Goal: Transaction & Acquisition: Obtain resource

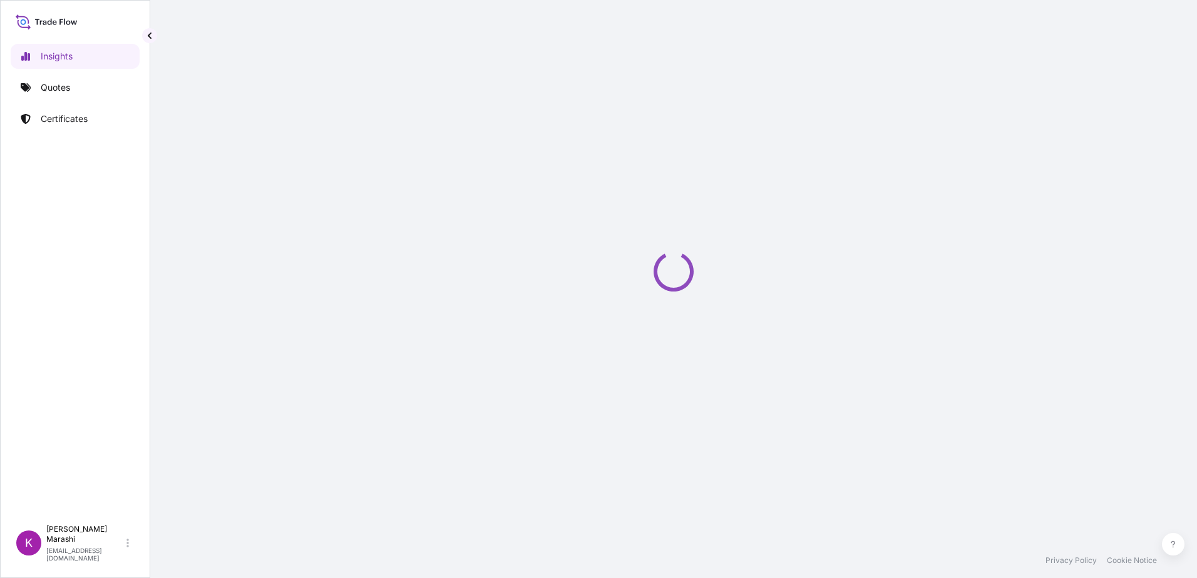
select select "2025"
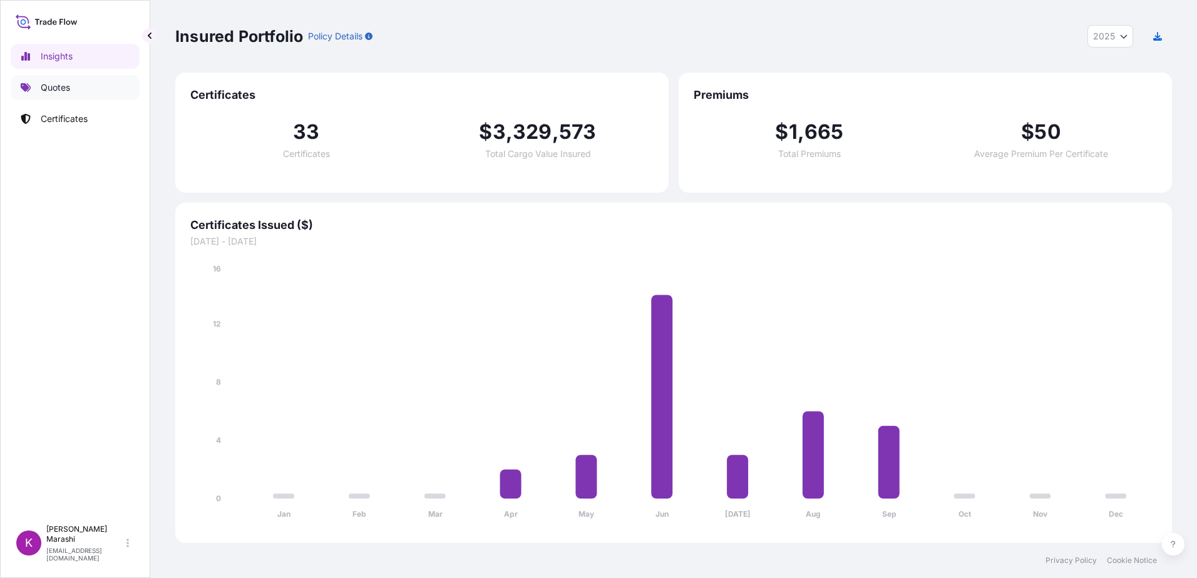
click at [61, 84] on p "Quotes" at bounding box center [55, 87] width 29 height 13
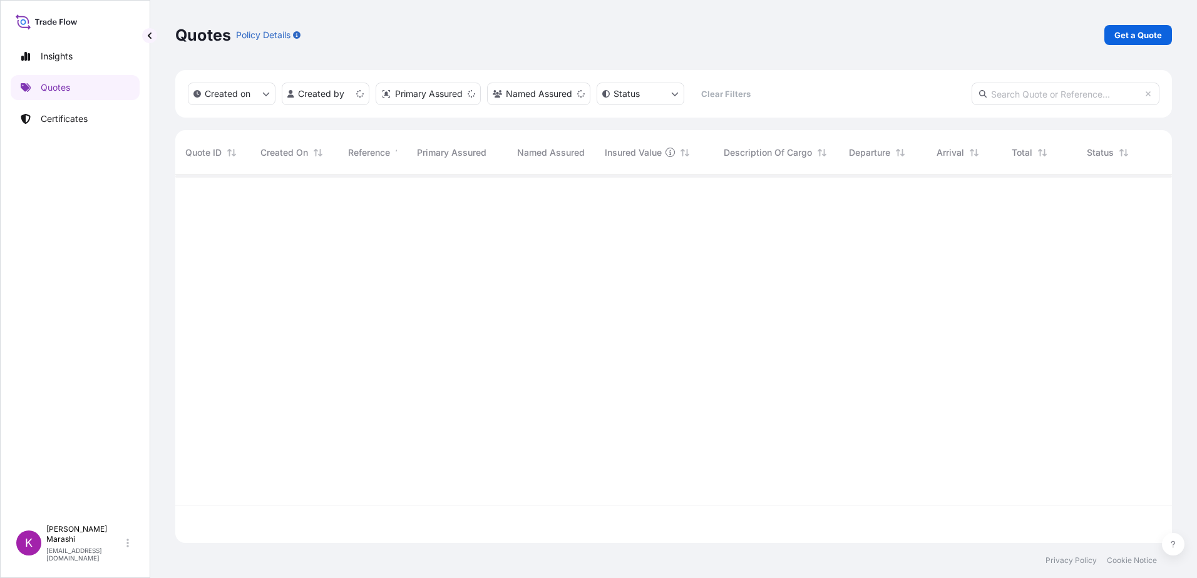
scroll to position [365, 987]
click at [1129, 37] on p "Get a Quote" at bounding box center [1138, 35] width 48 height 13
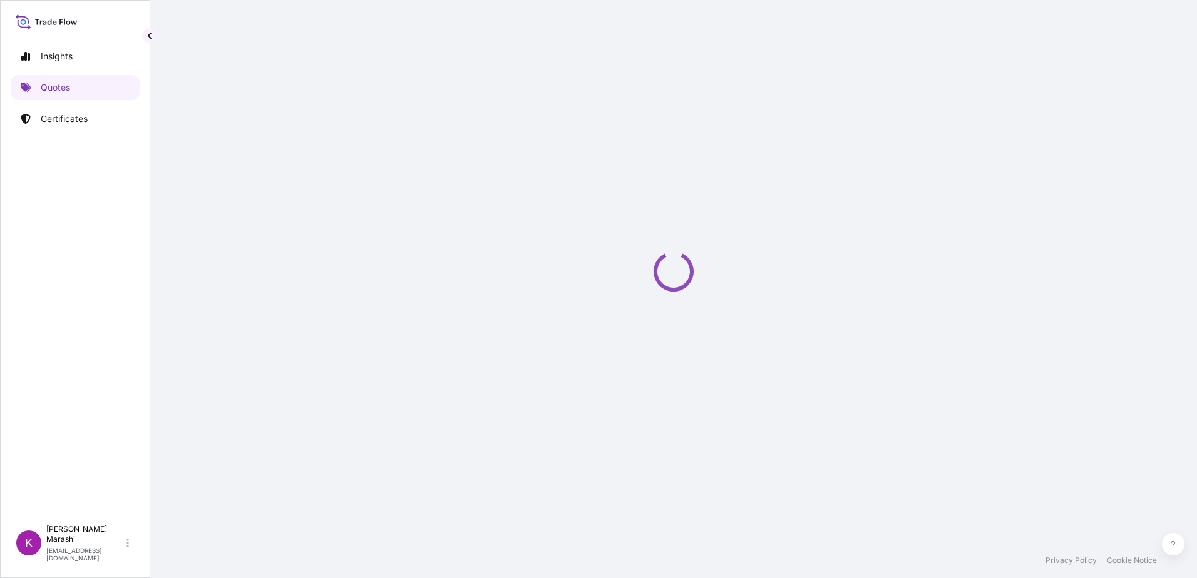
select select "Sea"
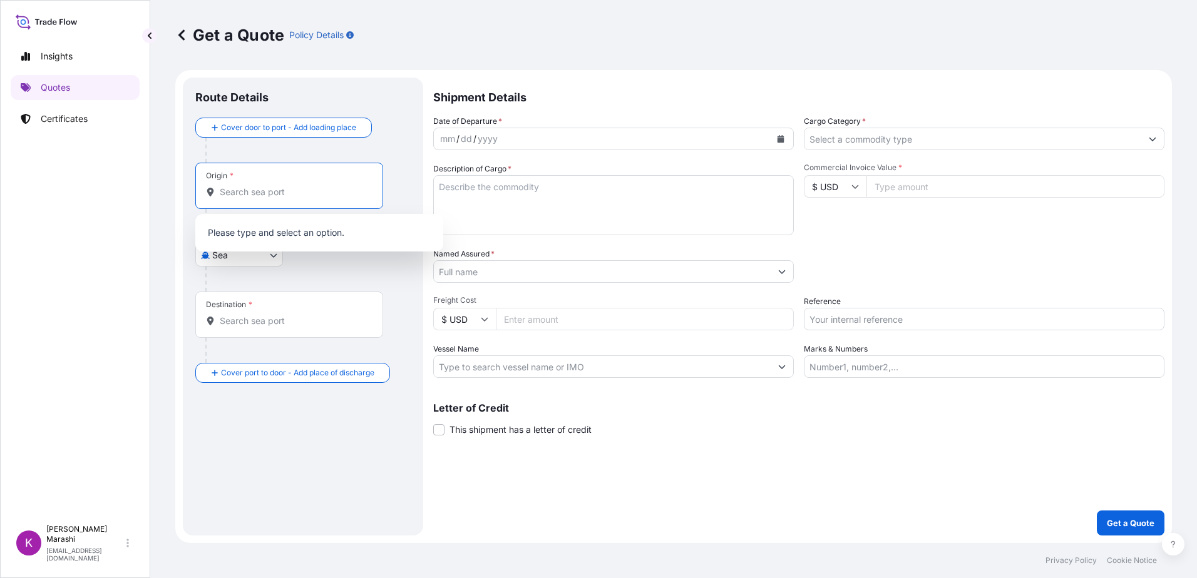
click at [260, 197] on input "Origin *" at bounding box center [294, 192] width 148 height 13
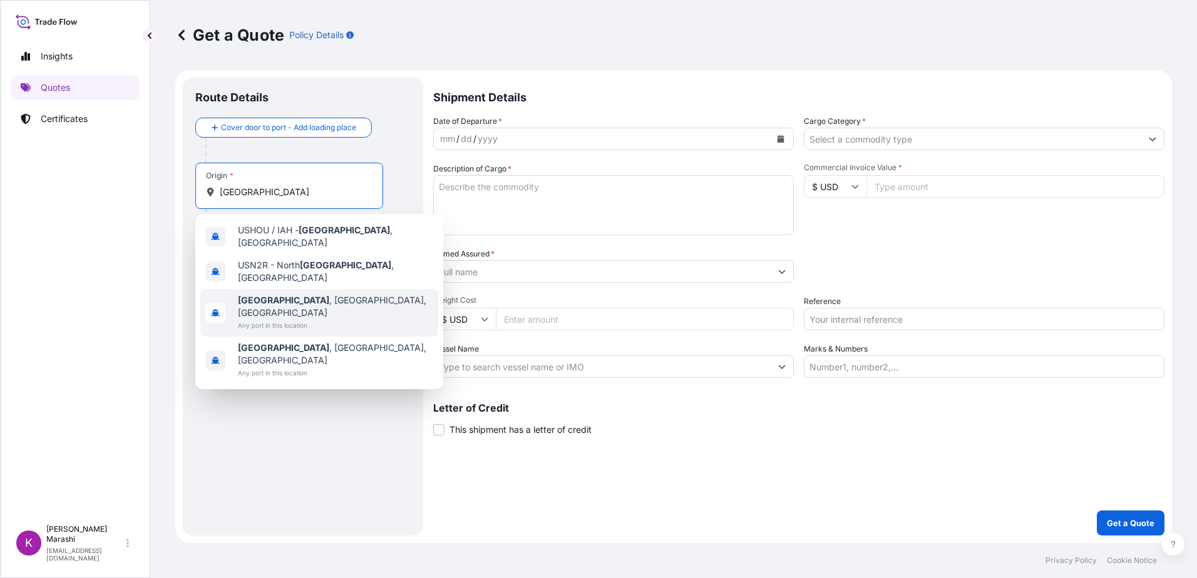
click at [302, 294] on span "[GEOGRAPHIC_DATA] , [GEOGRAPHIC_DATA], [GEOGRAPHIC_DATA]" at bounding box center [335, 306] width 195 height 25
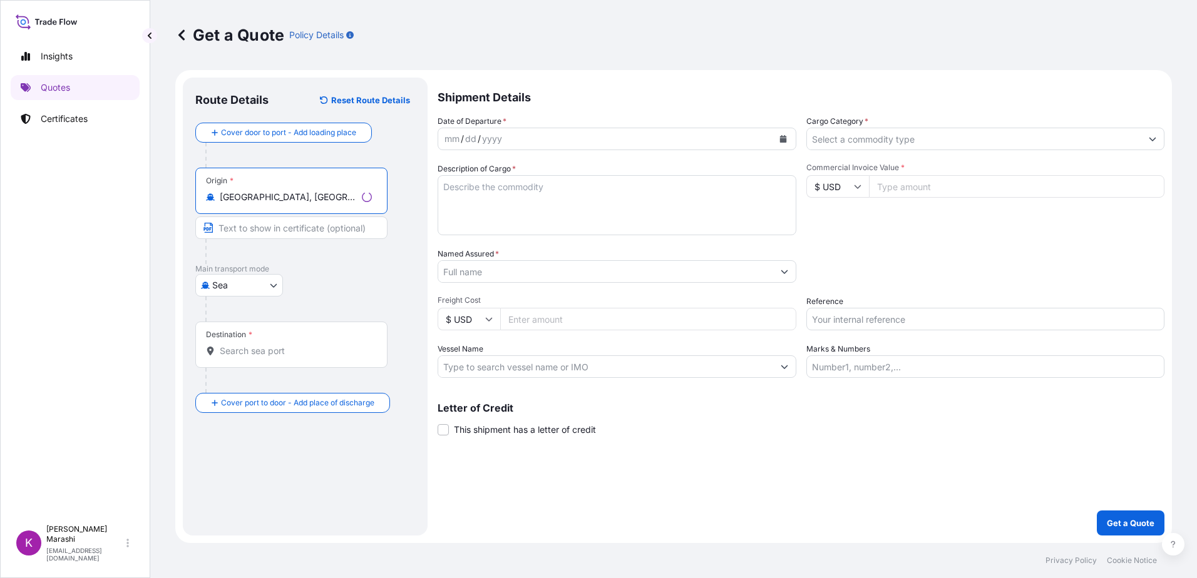
type input "[GEOGRAPHIC_DATA], [GEOGRAPHIC_DATA], [GEOGRAPHIC_DATA]"
click at [247, 351] on input "Destination *" at bounding box center [296, 351] width 152 height 13
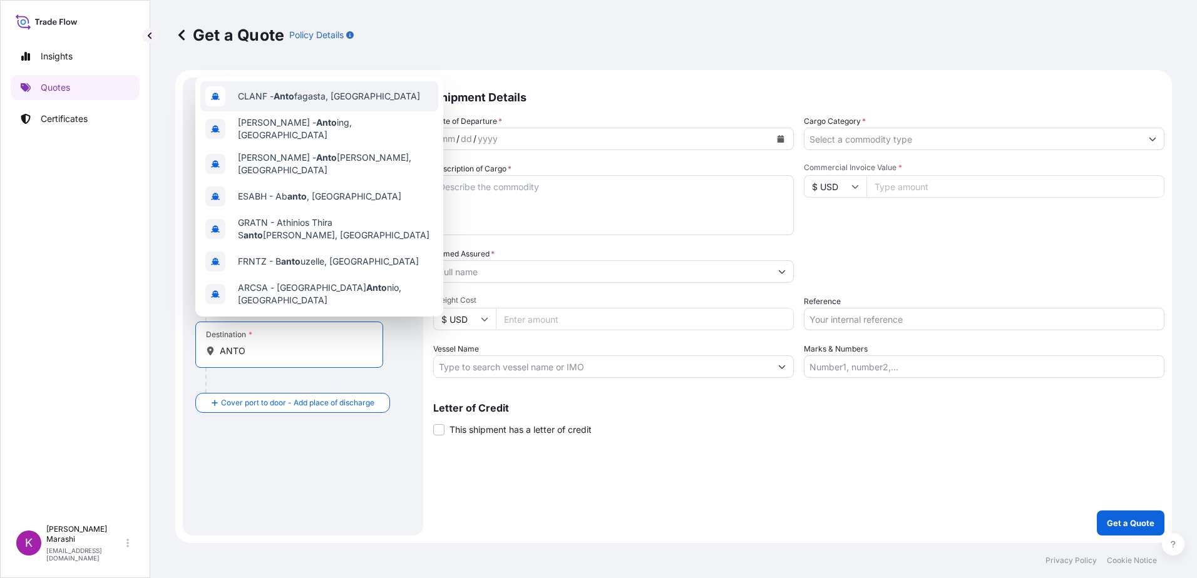
click at [319, 95] on span "CLANF - Anto fagasta, [GEOGRAPHIC_DATA]" at bounding box center [329, 96] width 182 height 13
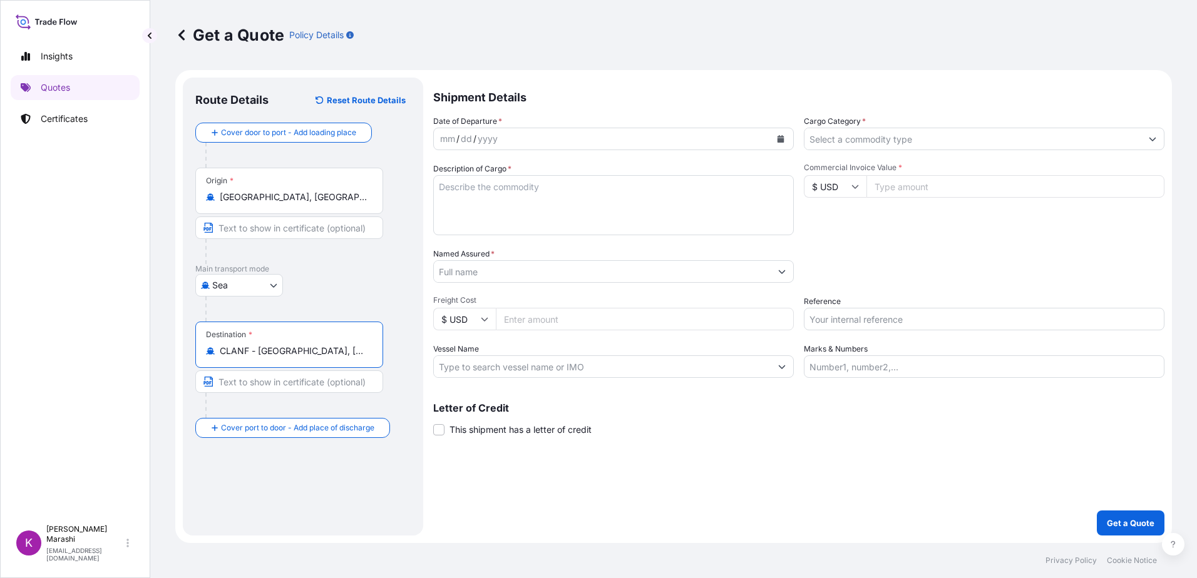
type input "CLANF - [GEOGRAPHIC_DATA], [GEOGRAPHIC_DATA]"
click at [779, 138] on icon "Calendar" at bounding box center [780, 139] width 7 height 8
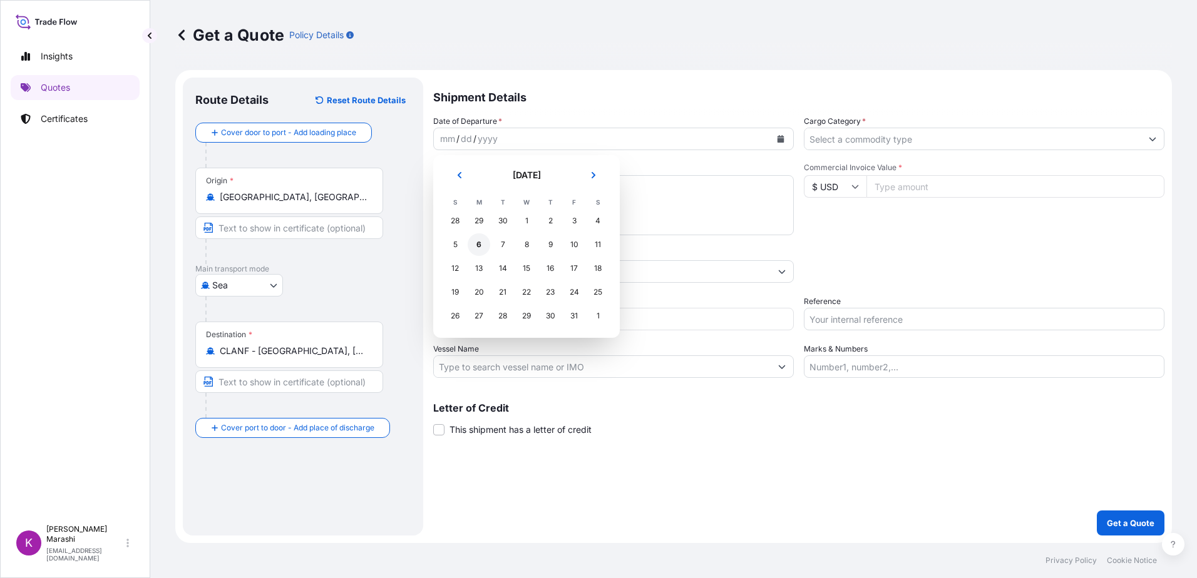
click at [480, 246] on div "6" at bounding box center [478, 244] width 23 height 23
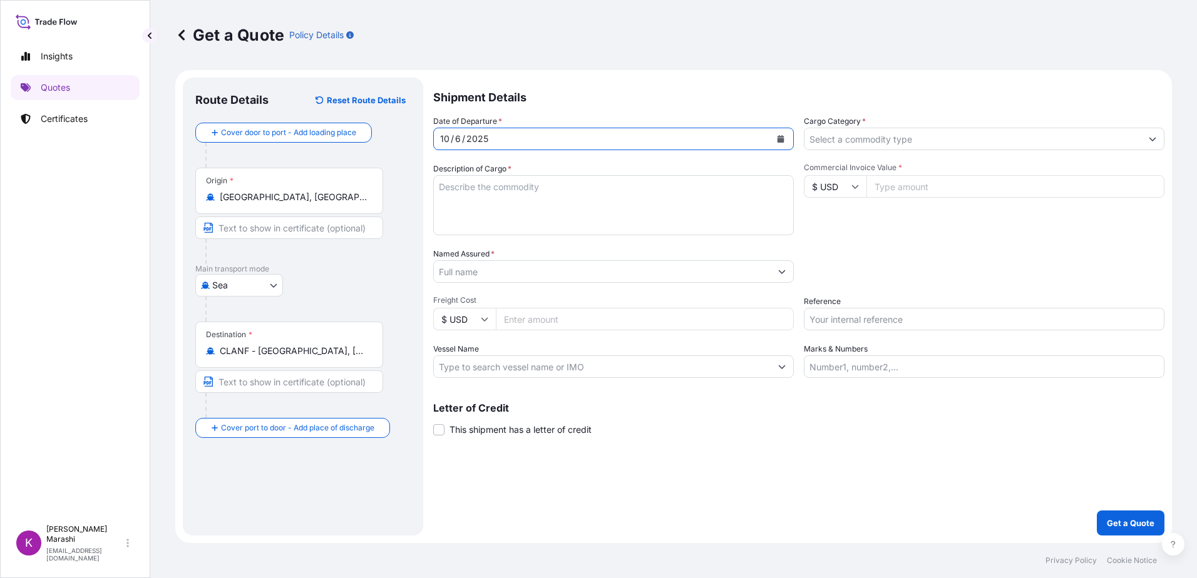
click at [1152, 135] on button "Show suggestions" at bounding box center [1152, 139] width 23 height 23
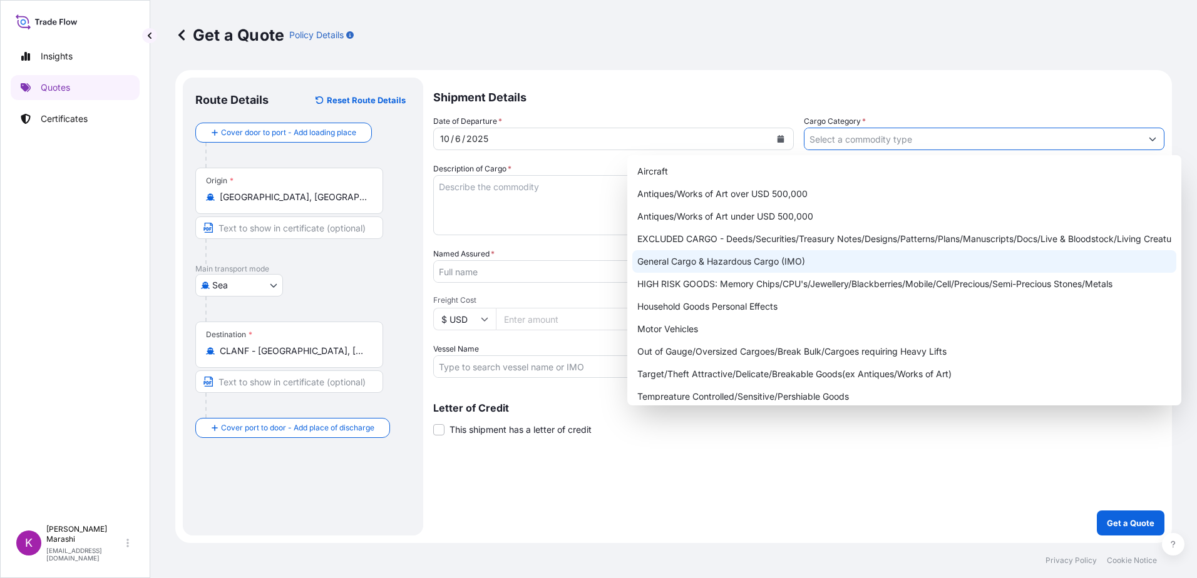
click at [771, 258] on div "General Cargo & Hazardous Cargo (IMO)" at bounding box center [904, 261] width 544 height 23
type input "General Cargo & Hazardous Cargo (IMO)"
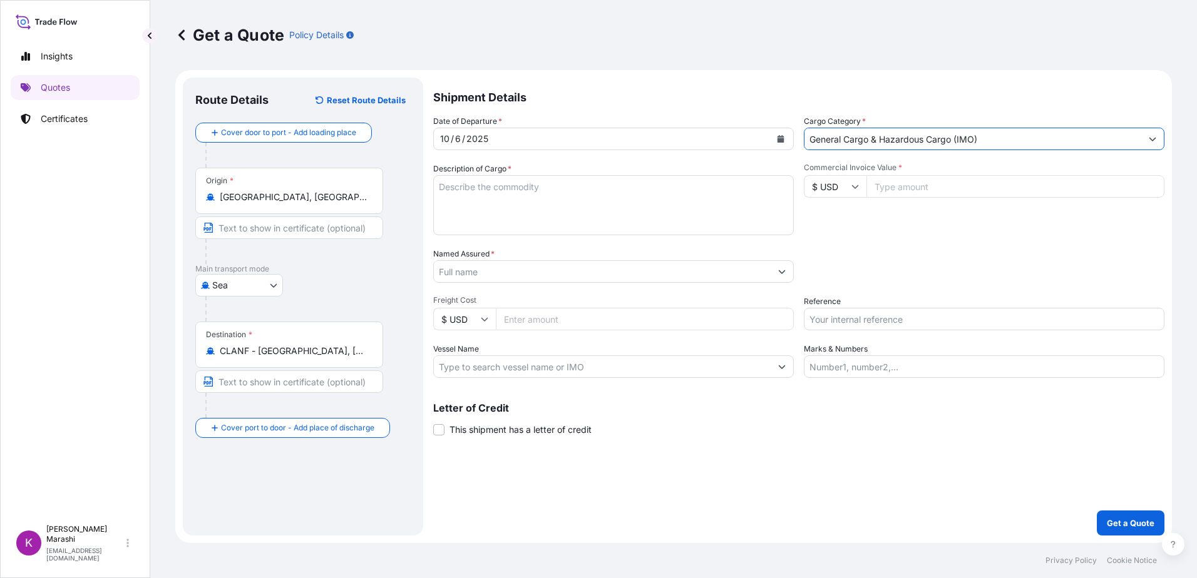
click at [442, 188] on textarea "Description of Cargo *" at bounding box center [613, 205] width 360 height 60
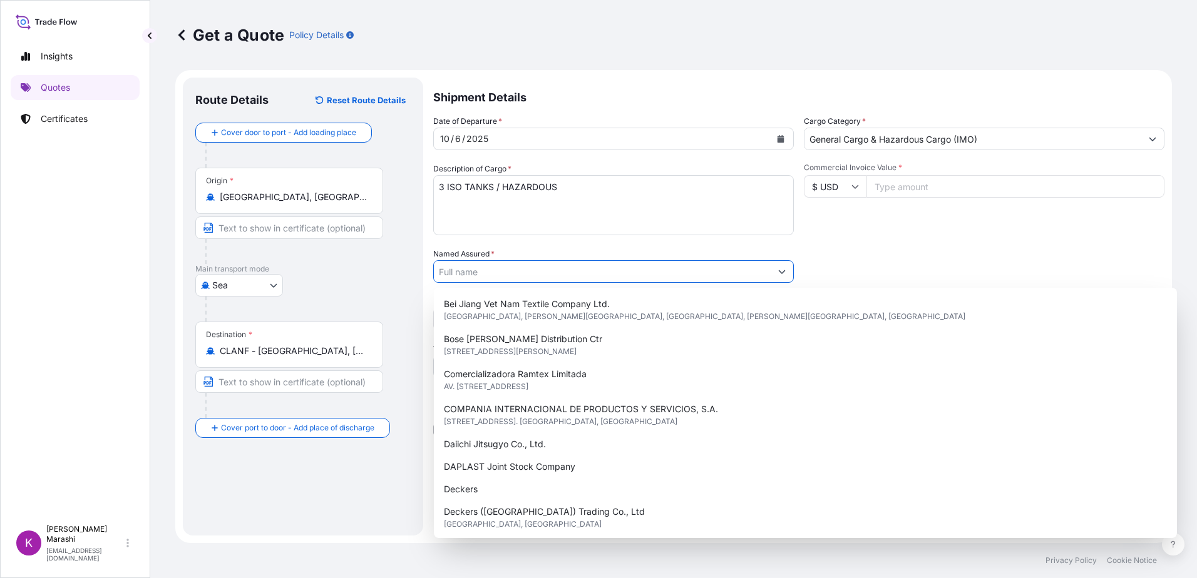
click at [450, 203] on textarea "3 ISO TANKS / HAZARDOUS" at bounding box center [613, 205] width 360 height 60
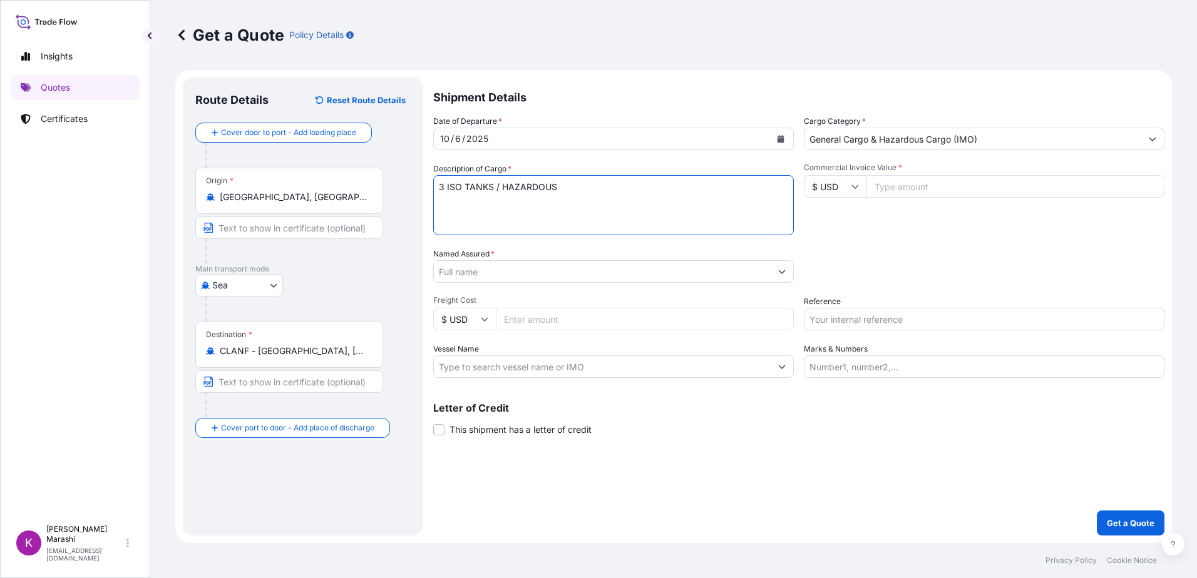
click at [560, 191] on textarea "3 ISO TANKS / HAZARDOUS" at bounding box center [613, 205] width 360 height 60
click at [501, 200] on textarea "3 ISO TANKS / HAZARDOUS HAPAG BKG #" at bounding box center [613, 205] width 360 height 60
paste textarea "35368675"
click at [624, 199] on textarea "3 ISO TANKS / HAZARDOUS HAPAG BKG #35368675 APL BKG #398210" at bounding box center [613, 205] width 360 height 60
click at [461, 212] on textarea "3 ISO TANKS / HAZARDOUS HAPAG BKG #35368675 APL BKG #398210 PO #" at bounding box center [613, 205] width 360 height 60
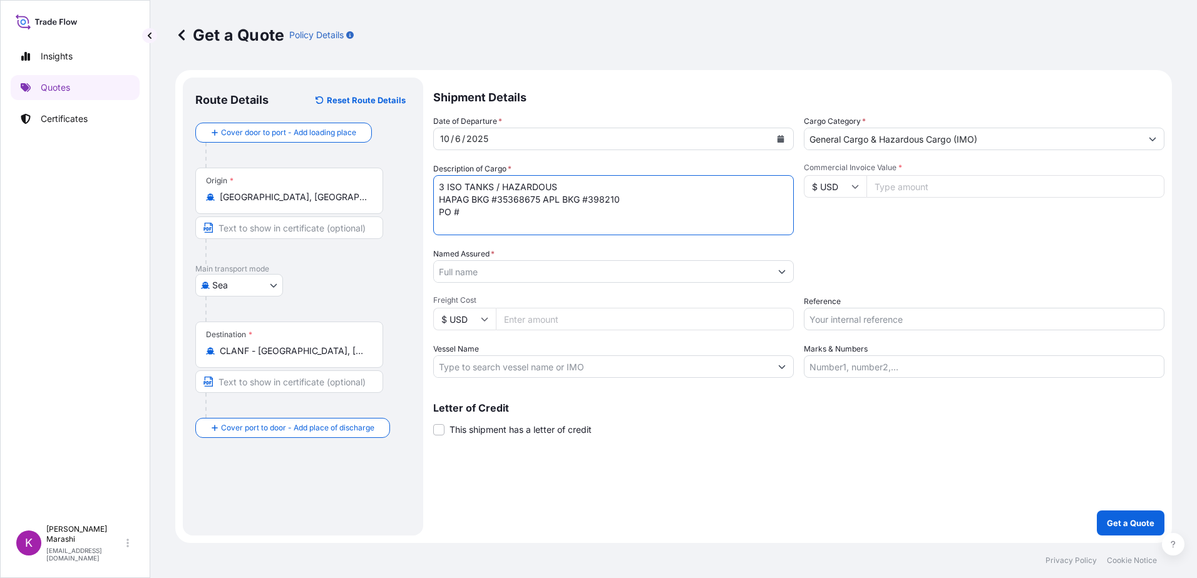
paste textarea "4505058504"
click at [521, 211] on textarea "3 ISO TANKS / HAZARDOUS HAPAG BKG #35368675 APL BKG #398210 PO #4505058504" at bounding box center [613, 205] width 360 height 60
click at [546, 212] on textarea "3 ISO TANKS / HAZARDOUS HAPAG BKG #35368675 APL BKG #398210 PO #4505058504 CTR #" at bounding box center [613, 205] width 360 height 60
paste textarea "EXFU5500293"
click at [478, 223] on textarea "3 ISO TANKS / HAZARDOUS HAPAG BKG #35368675 APL BKG #398210 PO #4505058504 CTR …" at bounding box center [613, 205] width 360 height 60
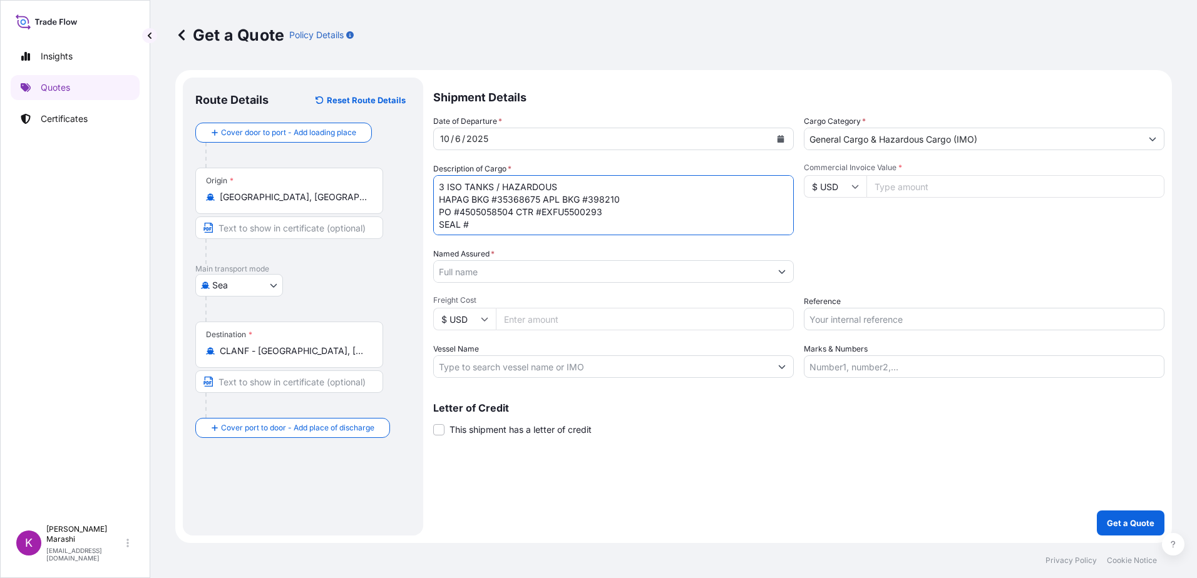
click at [476, 222] on textarea "3 ISO TANKS / HAZARDOUS HAPAG BKG #35368675 APL BKG #398210 PO #4505058504 CTR …" at bounding box center [613, 205] width 360 height 60
click at [474, 226] on textarea "3 ISO TANKS / HAZARDOUS HAPAG BKG #35368675 APL BKG #398210 PO #4505058504 CTR …" at bounding box center [613, 205] width 360 height 60
paste textarea "1399231"
click at [471, 229] on textarea "3 ISO TANKS / HAZARDOUS HAPAG BKG #35368675 APL BKG #398210 PO #4505058504 CTR …" at bounding box center [613, 205] width 360 height 60
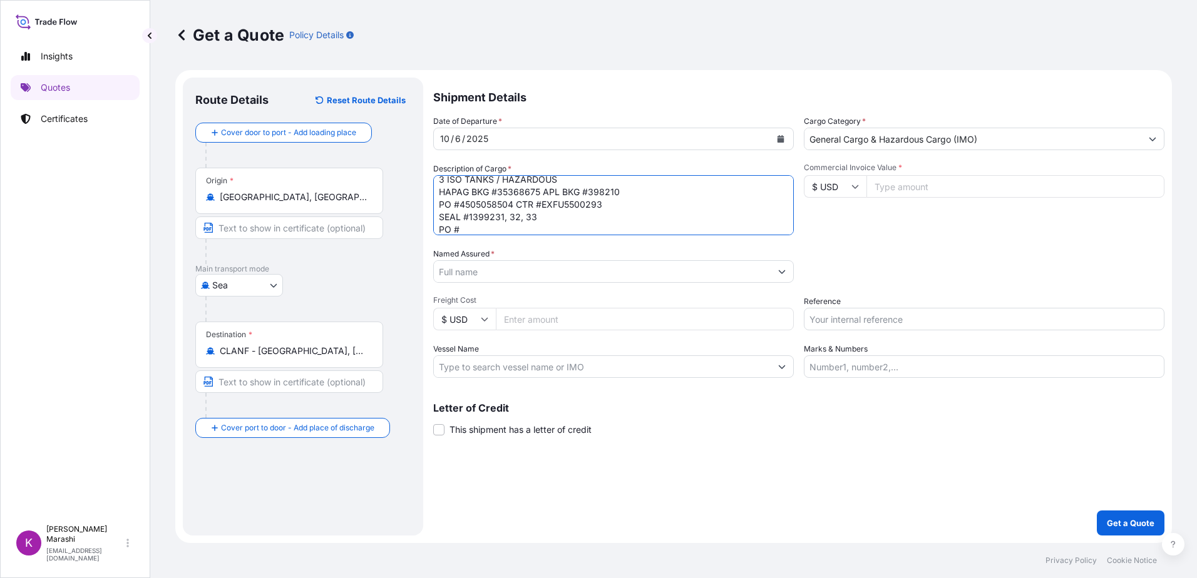
paste textarea "4505058507"
click at [539, 230] on textarea "3 ISO TANKS / HAZARDOUS HAPAG BKG #35368675 APL BKG #398210 PO #4505058504 CTR …" at bounding box center [613, 205] width 360 height 60
paste textarea "IHOU1048475"
drag, startPoint x: 503, startPoint y: 237, endPoint x: 481, endPoint y: 235, distance: 21.9
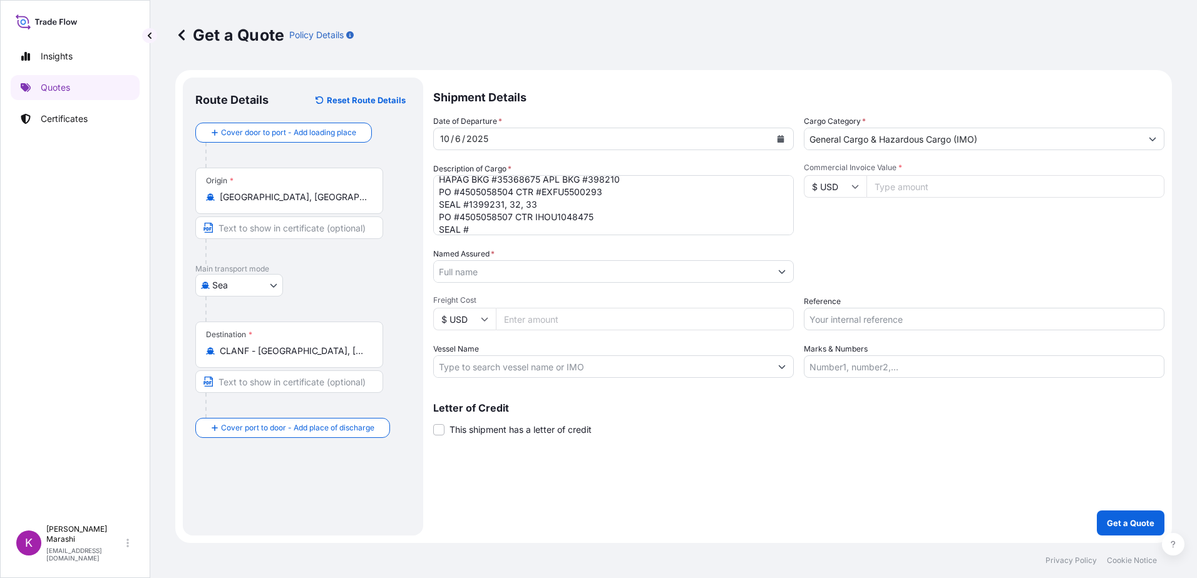
click at [503, 237] on div "Date of Departure * [DATE] Cargo Category * General Cargo & Hazardous Cargo (IM…" at bounding box center [798, 246] width 731 height 263
click at [476, 228] on textarea "3 ISO TANKS / HAZARDOUS HAPAG BKG #35368675 APL BKG #398210 PO #4505058504 CTR …" at bounding box center [613, 205] width 360 height 60
paste textarea "1399234"
click at [459, 228] on textarea "3 ISO TANKS / HAZARDOUS HAPAG BKG #35368675 APL BKG #398210 PO #4505058504 CTR …" at bounding box center [613, 205] width 360 height 60
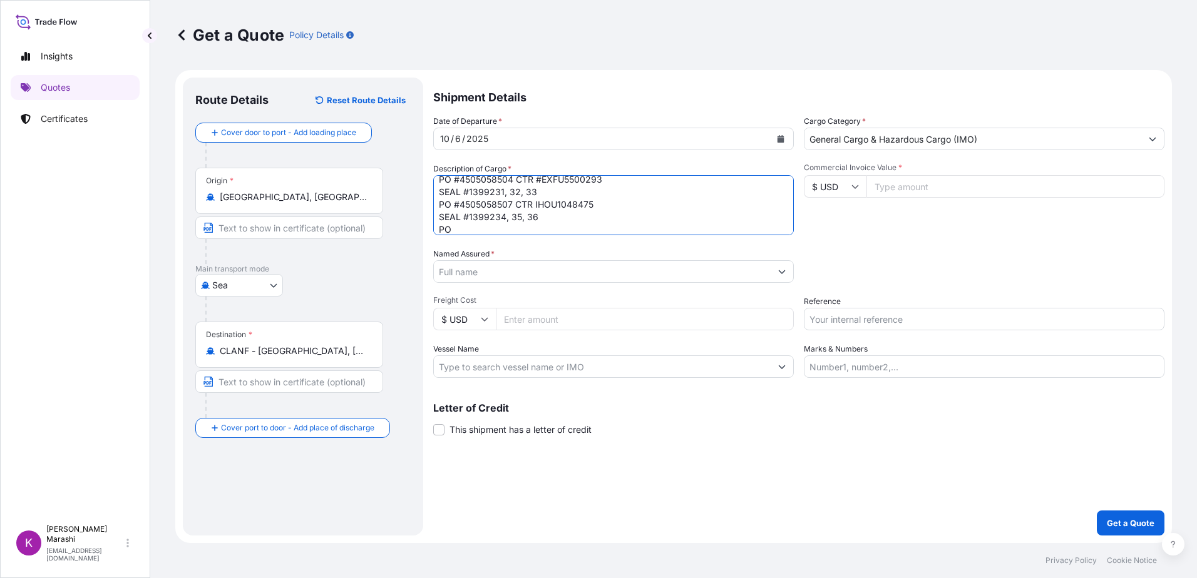
paste textarea "4505058510"
click at [534, 205] on textarea "3 ISO TANKS / HAZARDOUS HAPAG BKG #35368675 APL BKG #398210 PO #4505058504 CTR …" at bounding box center [613, 205] width 360 height 60
click at [533, 226] on textarea "3 ISO TANKS / HAZARDOUS HAPAG BKG #35368675 APL BKG #398210 PO #4505058504 CTR …" at bounding box center [613, 205] width 360 height 60
click at [556, 218] on textarea "3 ISO TANKS / HAZARDOUS HAPAG BKG #35368675 APL BKG #398210 PO #4505058504 CTR …" at bounding box center [613, 205] width 360 height 60
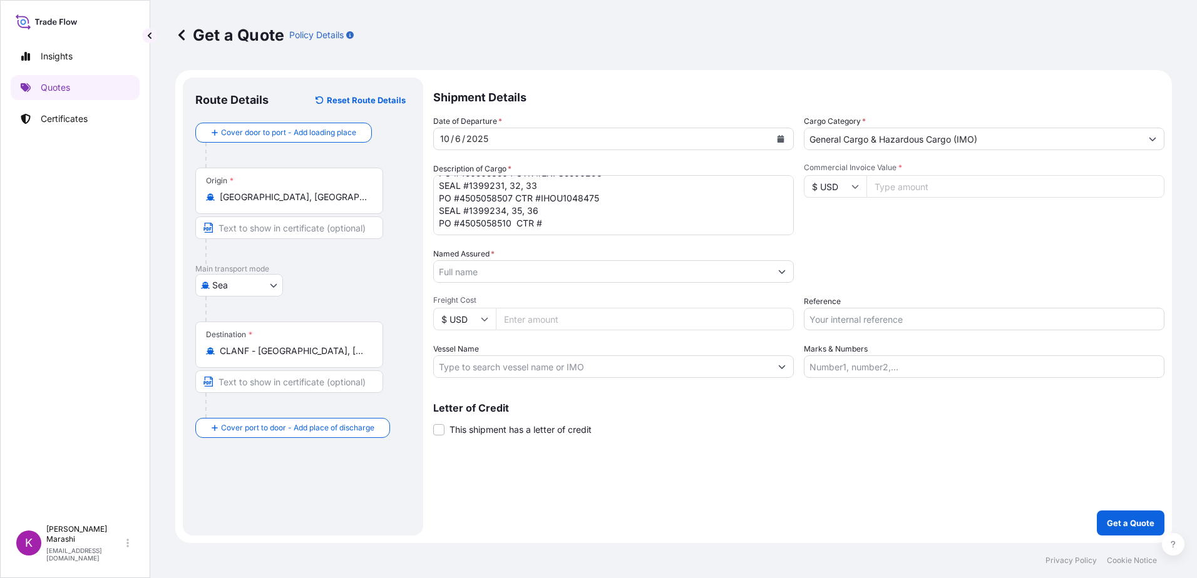
click at [548, 225] on textarea "3 ISO TANKS / HAZARDOUS HAPAG BKG #35368675 APL BKG #398210 PO #4505058504 CTR …" at bounding box center [613, 205] width 360 height 60
paste textarea "IHOU1049018"
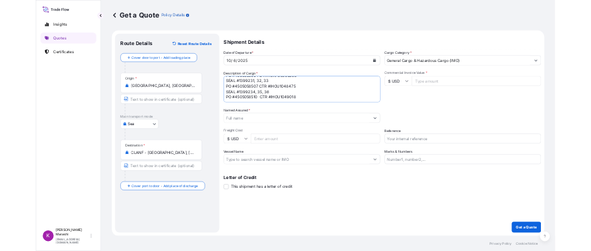
scroll to position [45, 0]
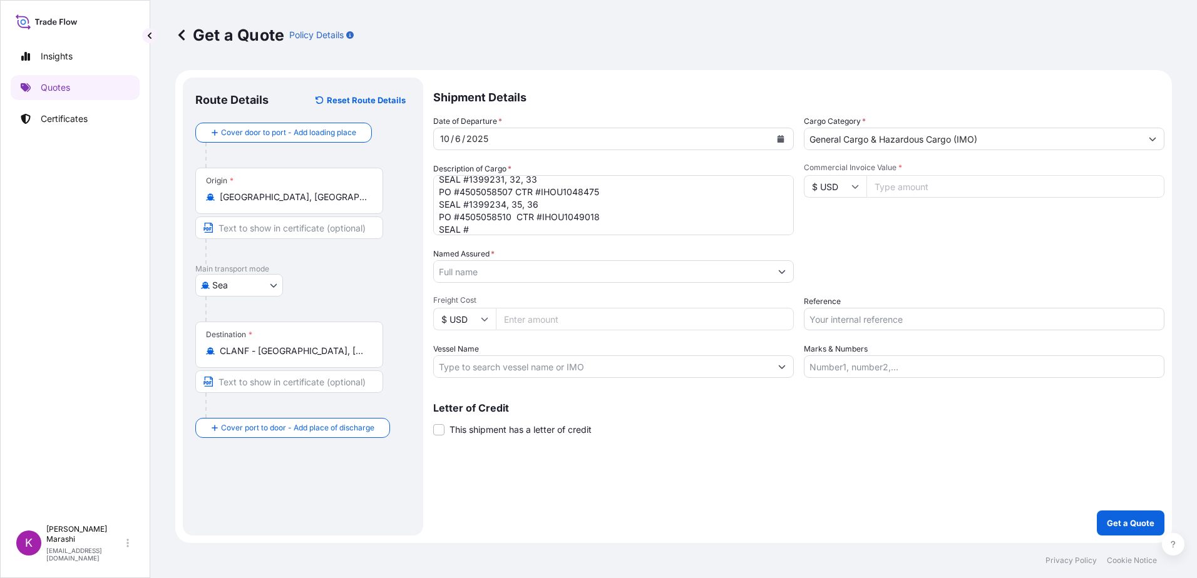
click at [470, 230] on textarea "3 ISO TANKS / HAZARDOUS HAPAG BKG #35368675 APL BKG #398210 PO #4505058504 CTR …" at bounding box center [613, 205] width 360 height 60
paste textarea "1399237"
type textarea "3 ISO TANKS / HAZARDOUS HAPAG BKG #35368675 APL BKG #398210 PO #4505058504 CTR …"
click at [899, 186] on input "Commercial Invoice Value *" at bounding box center [1015, 186] width 298 height 23
type input "76162.49"
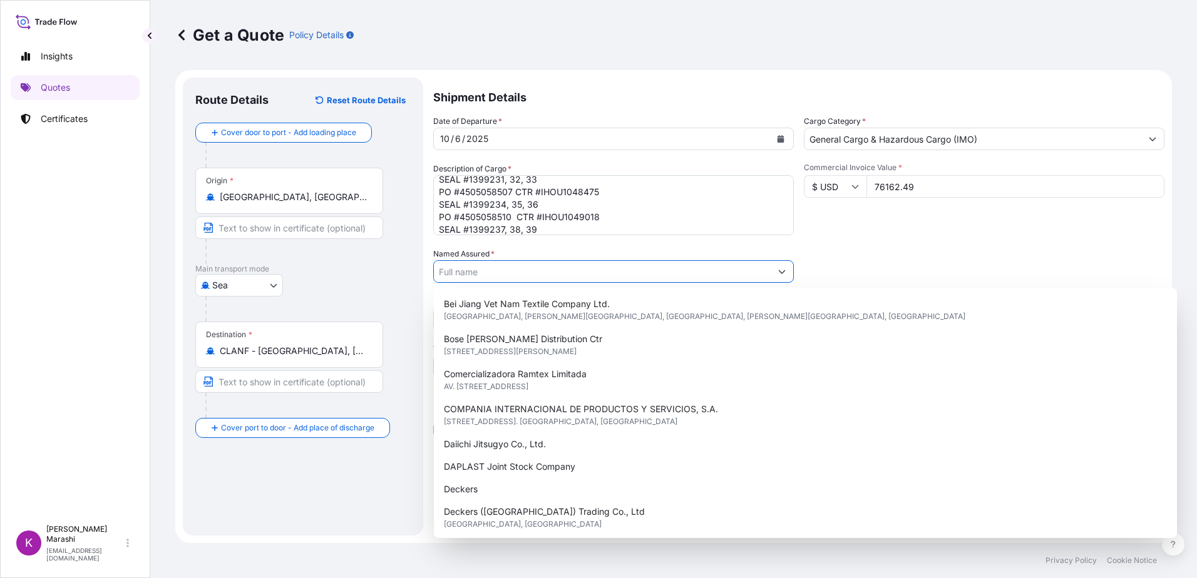
click at [778, 269] on icon "Show suggestions" at bounding box center [782, 272] width 8 height 8
click at [501, 276] on input "Named Assured *" at bounding box center [602, 271] width 337 height 23
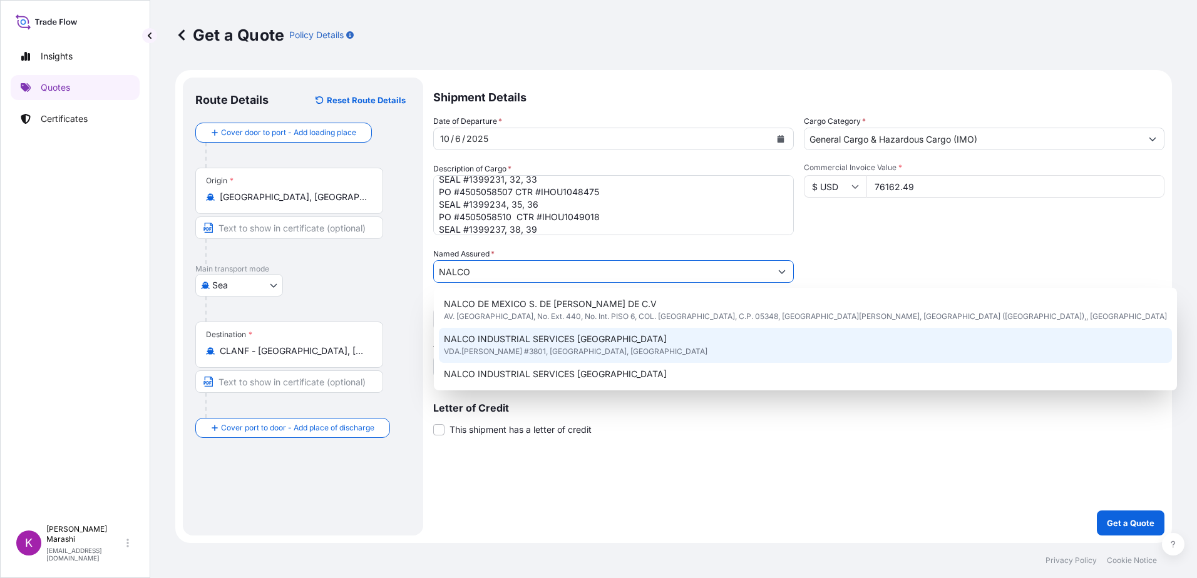
click at [533, 341] on span "NALCO INDUSTRIAL SERVICES [GEOGRAPHIC_DATA]" at bounding box center [555, 339] width 223 height 13
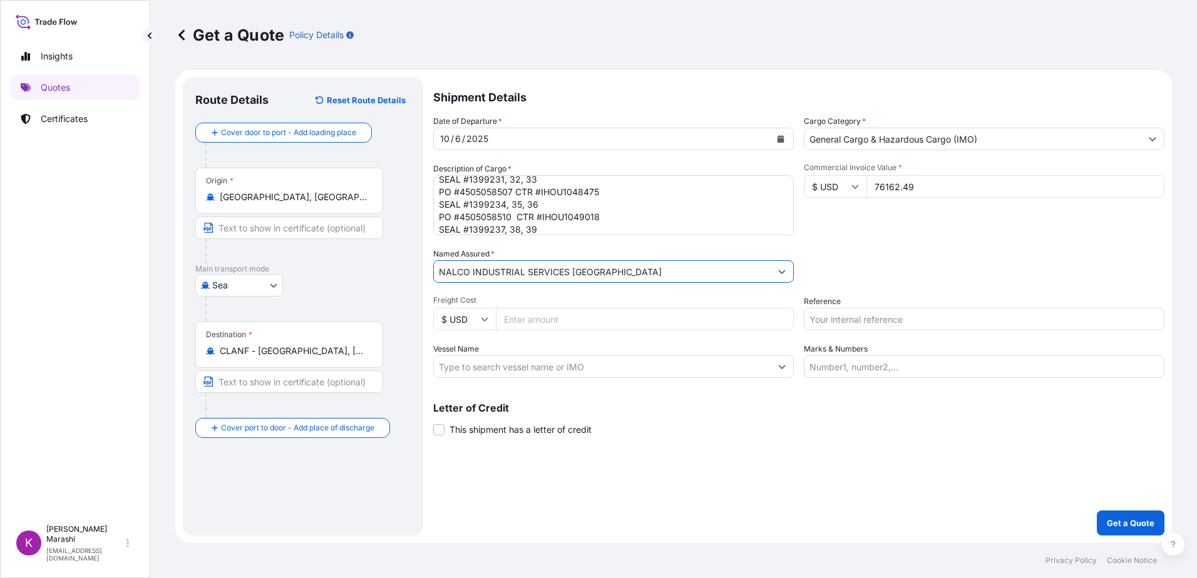
type input "NALCO INDUSTRIAL SERVICES [GEOGRAPHIC_DATA]"
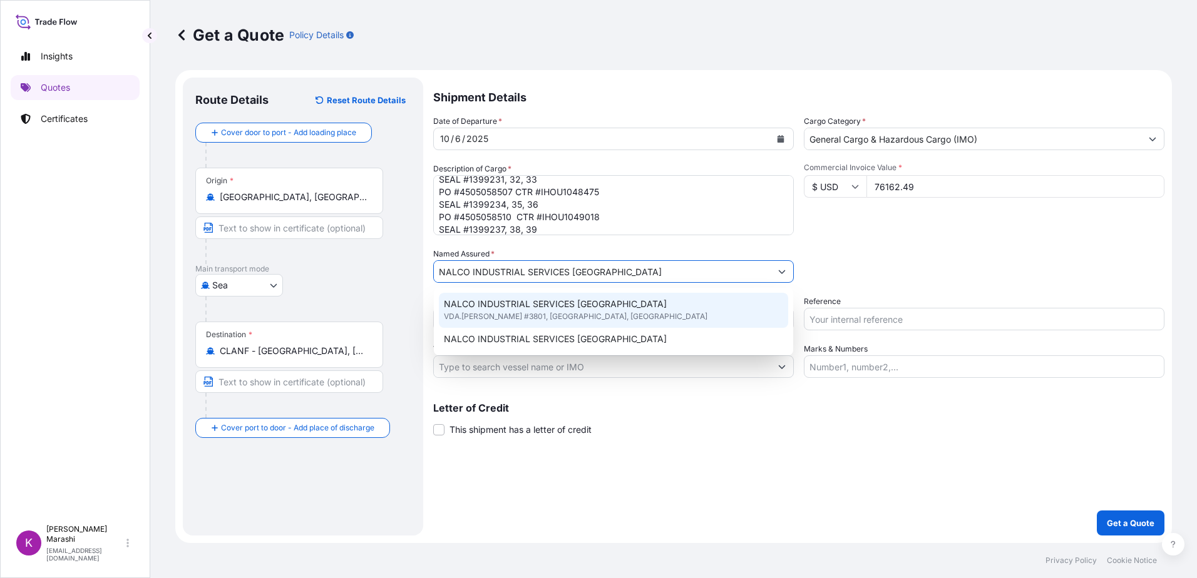
click at [618, 269] on input "NALCO INDUSTRIAL SERVICES [GEOGRAPHIC_DATA]" at bounding box center [602, 271] width 337 height 23
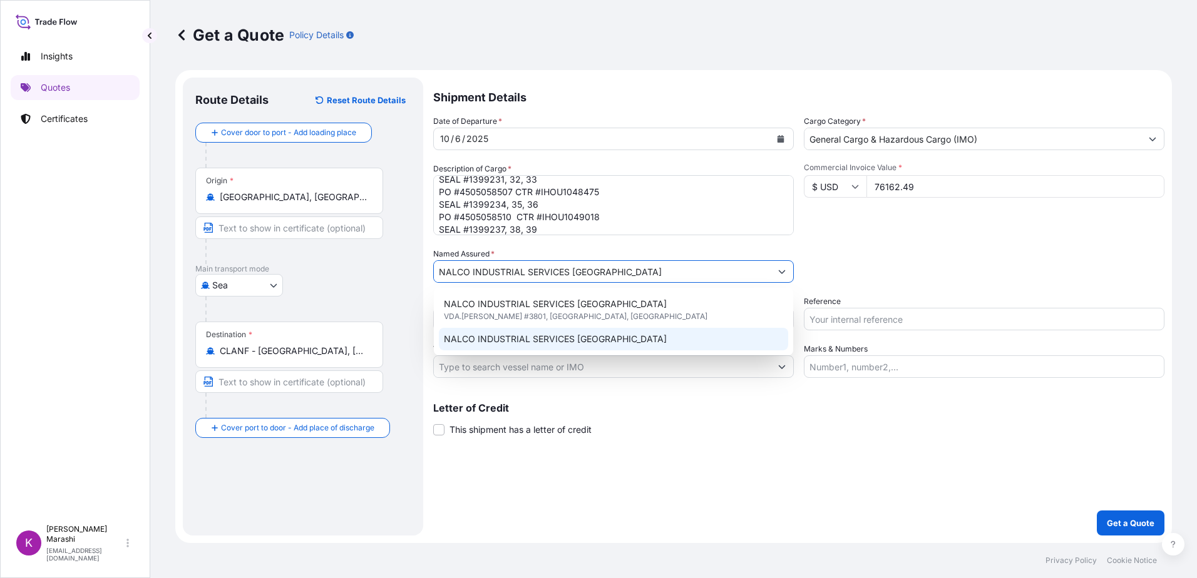
click at [756, 439] on div "Shipment Details Date of Departure * [DATE] Cargo Category * General Cargo & Ha…" at bounding box center [798, 307] width 731 height 458
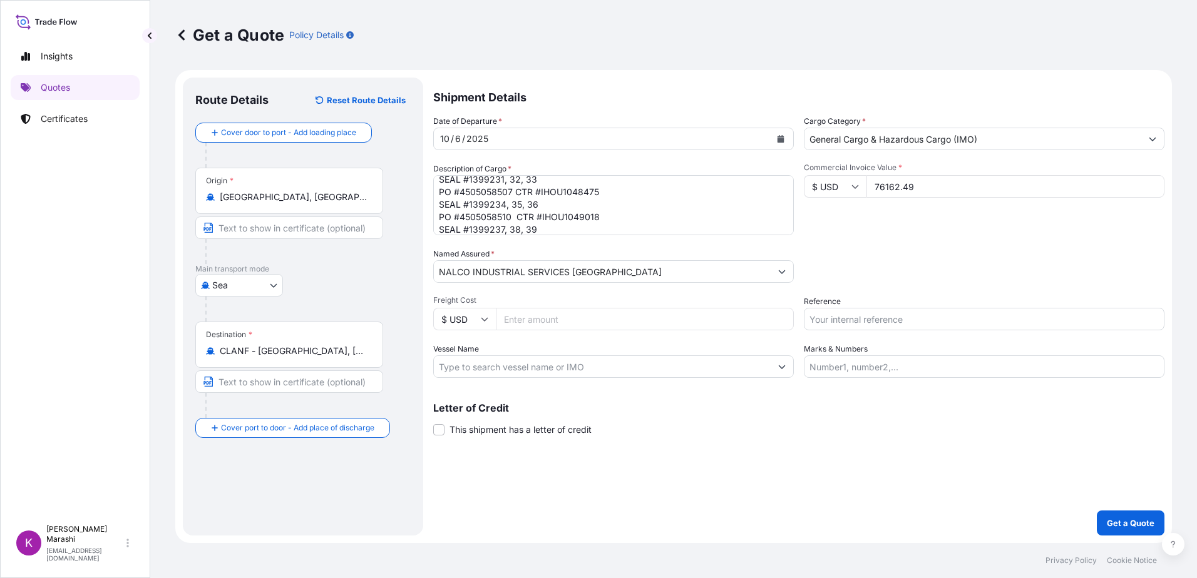
click at [532, 316] on input "Freight Cost" at bounding box center [645, 319] width 298 height 23
type input "29808.00"
click at [855, 315] on input "Reference" at bounding box center [984, 319] width 360 height 23
click at [852, 321] on input "HOU" at bounding box center [984, 319] width 360 height 23
type input "HOU398210"
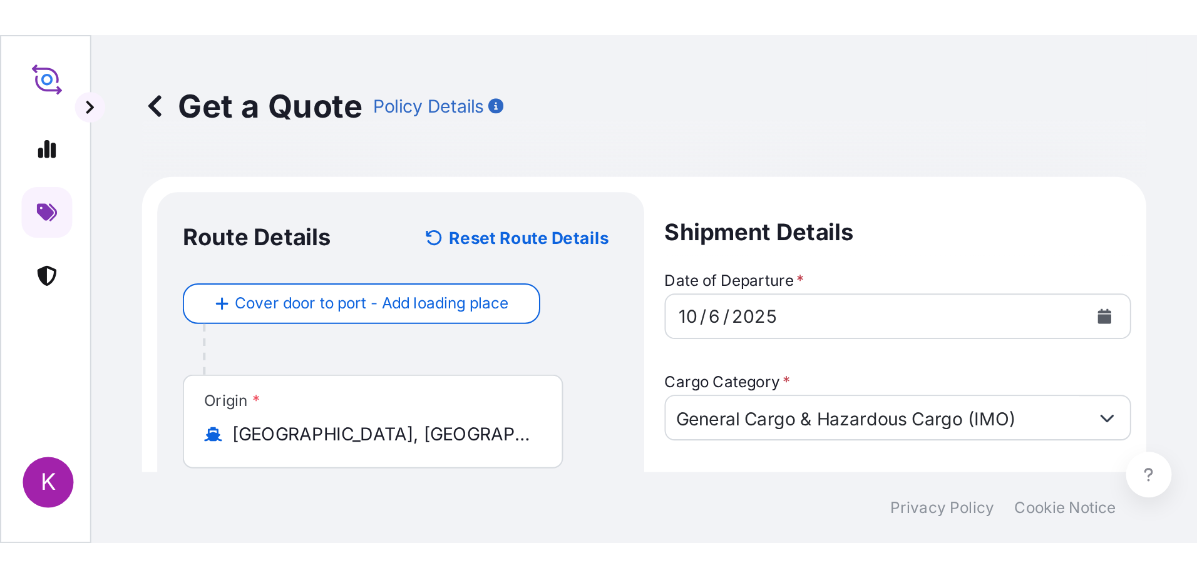
scroll to position [33, 0]
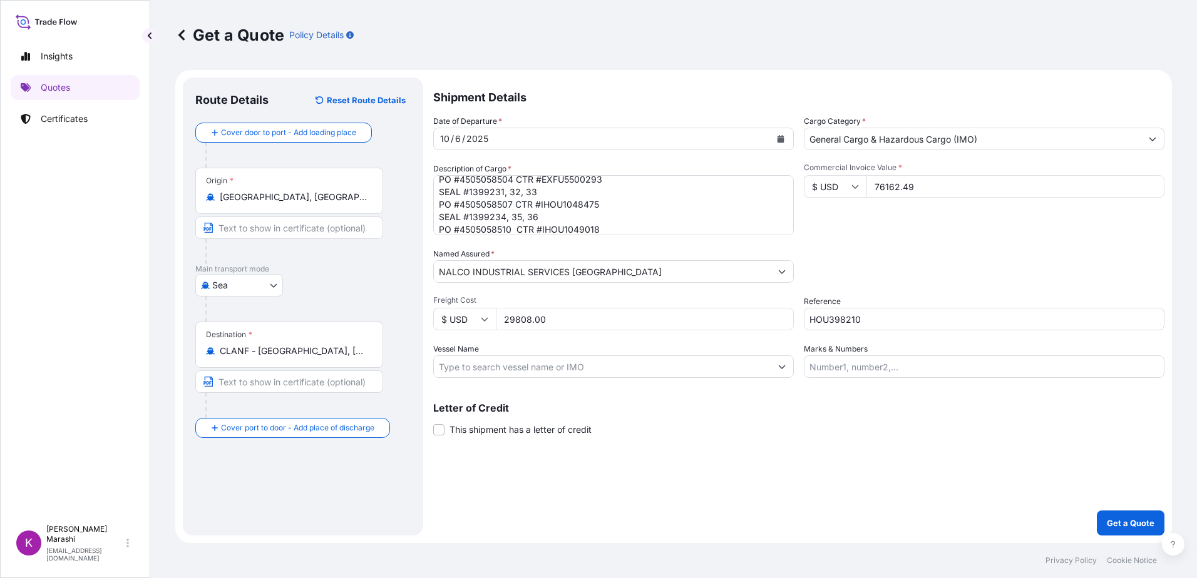
click at [494, 373] on input "Vessel Name" at bounding box center [602, 366] width 337 height 23
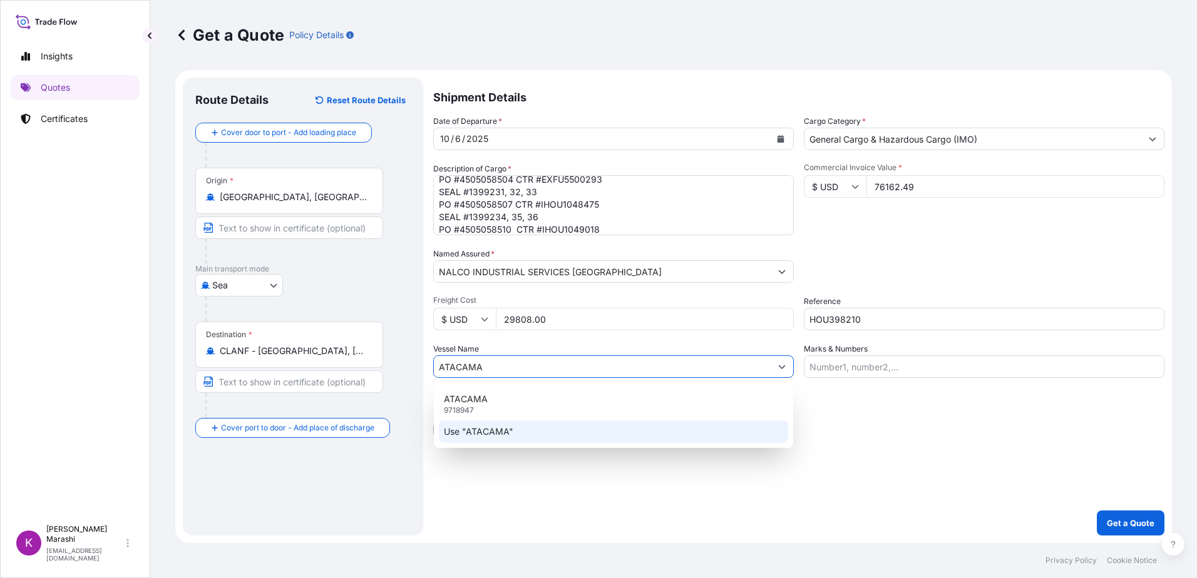
click at [489, 431] on p "Use "ATACAMA"" at bounding box center [478, 432] width 69 height 13
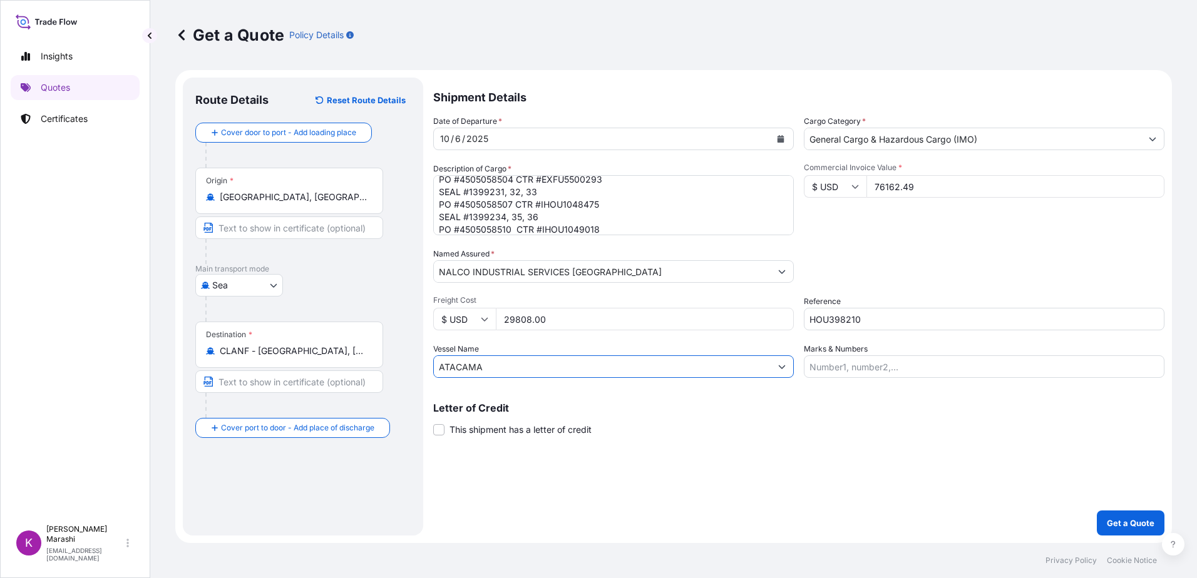
type input "ATACAMA"
click at [834, 369] on input "Marks & Numbers" at bounding box center [984, 366] width 360 height 23
drag, startPoint x: 808, startPoint y: 363, endPoint x: 826, endPoint y: 365, distance: 18.2
click at [809, 363] on input "Marks & Numbers" at bounding box center [984, 366] width 360 height 23
paste input "EXFU5500293"
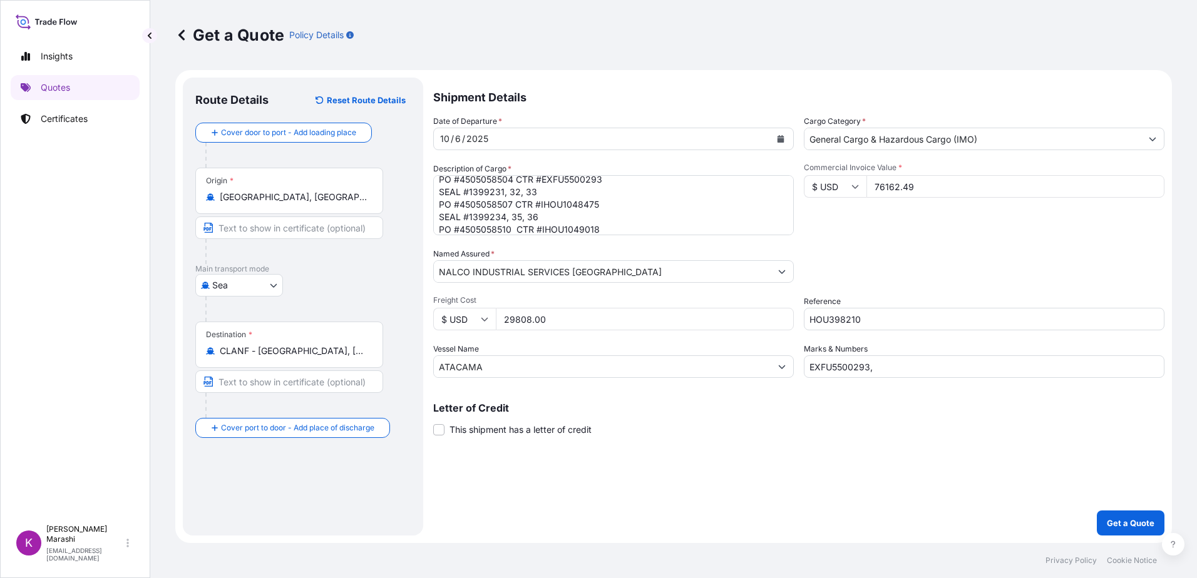
click at [880, 368] on input "EXFU5500293," at bounding box center [984, 366] width 360 height 23
paste input "IHOU1048475"
click at [951, 370] on input "EXFU5500293, IHOU1048475," at bounding box center [984, 366] width 360 height 23
paste input "IHOU1049018"
type input "EXFU5500293, IHOU1048475, IHOU1049018"
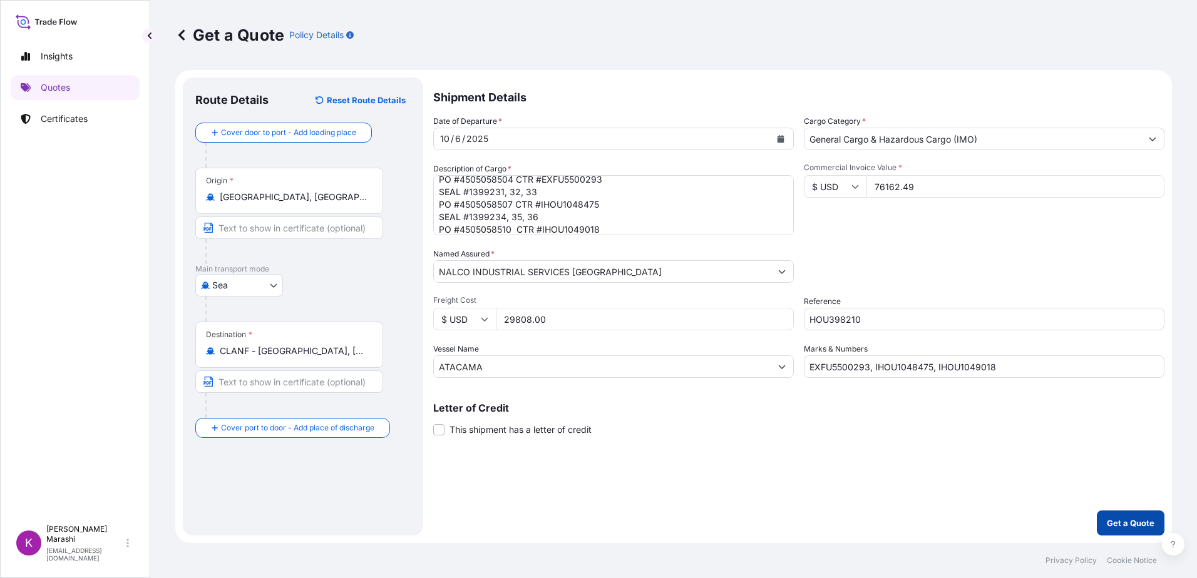
click at [1128, 523] on p "Get a Quote" at bounding box center [1130, 523] width 48 height 13
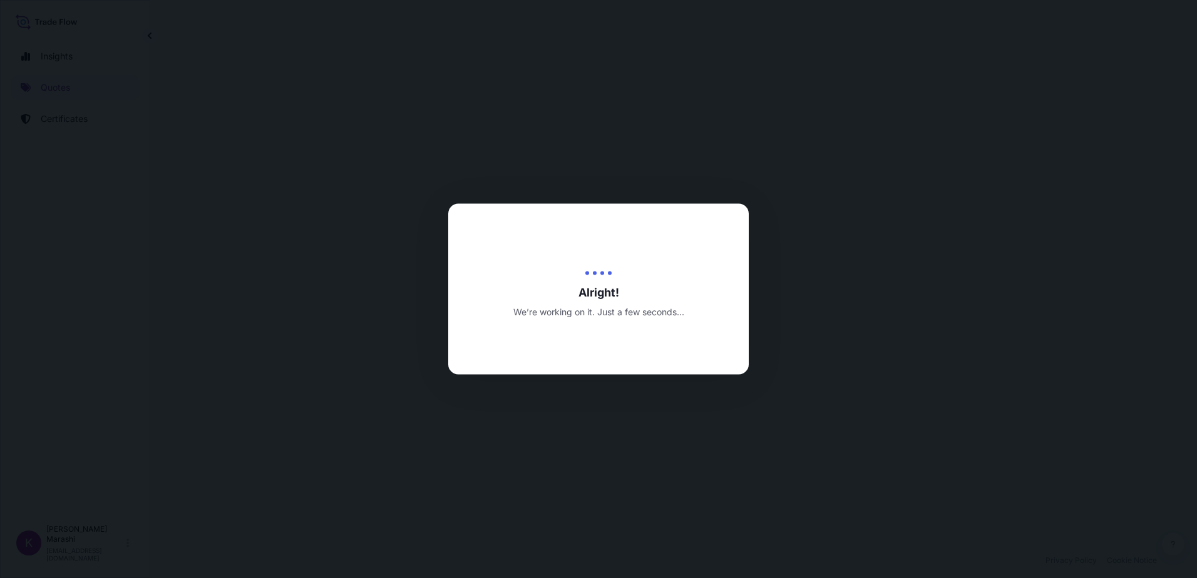
select select "Sea"
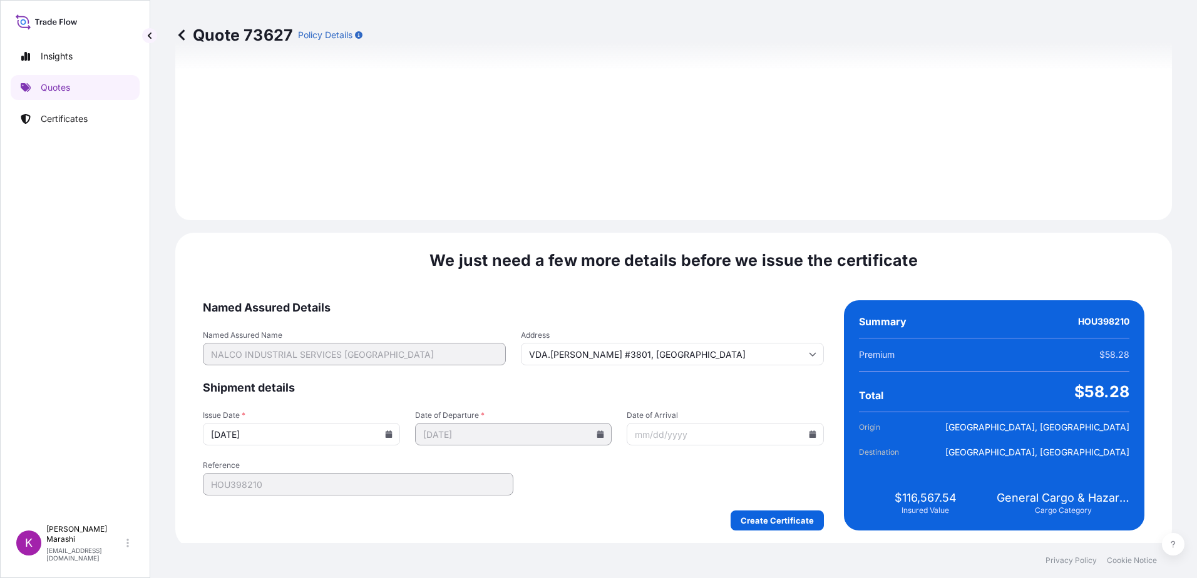
scroll to position [1412, 0]
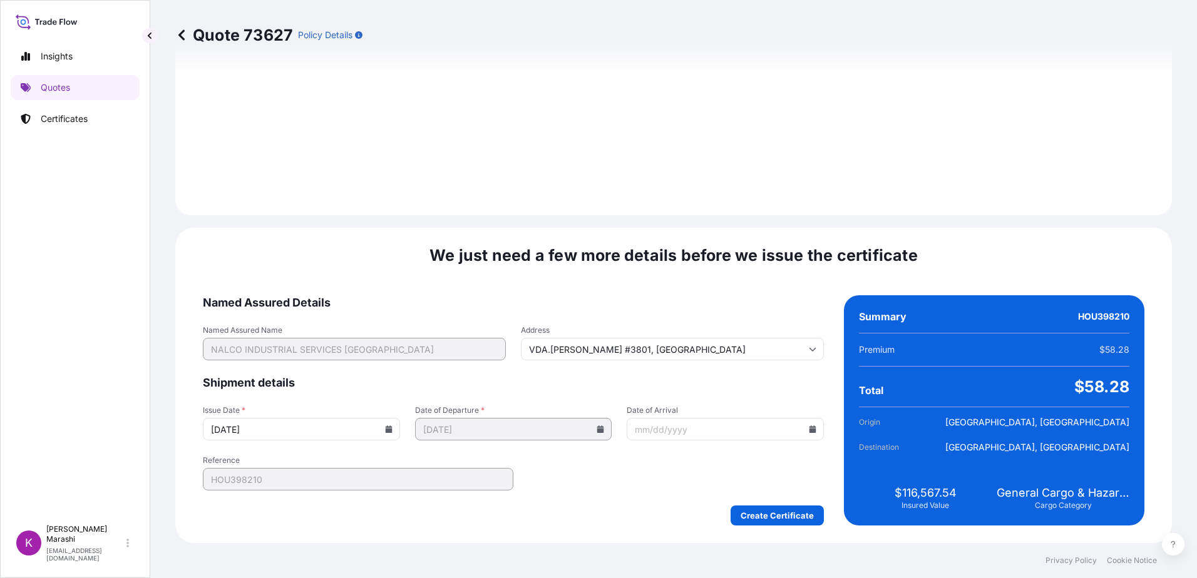
click at [809, 430] on icon at bounding box center [812, 430] width 7 height 8
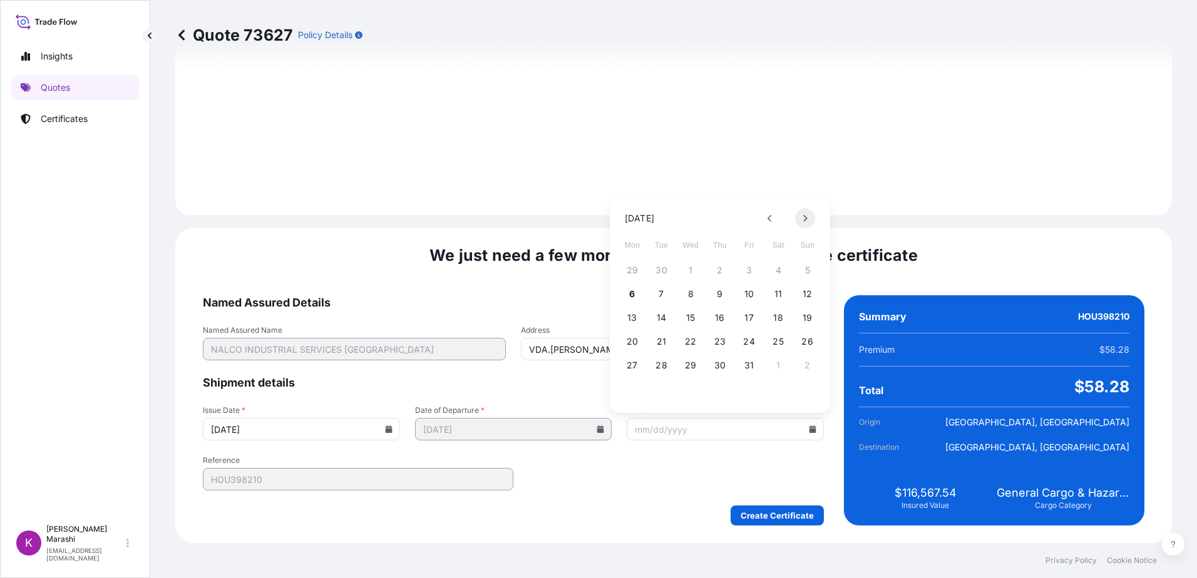
click at [803, 213] on button at bounding box center [805, 218] width 20 height 20
click at [747, 294] on button "7" at bounding box center [749, 294] width 20 height 20
type input "[DATE]"
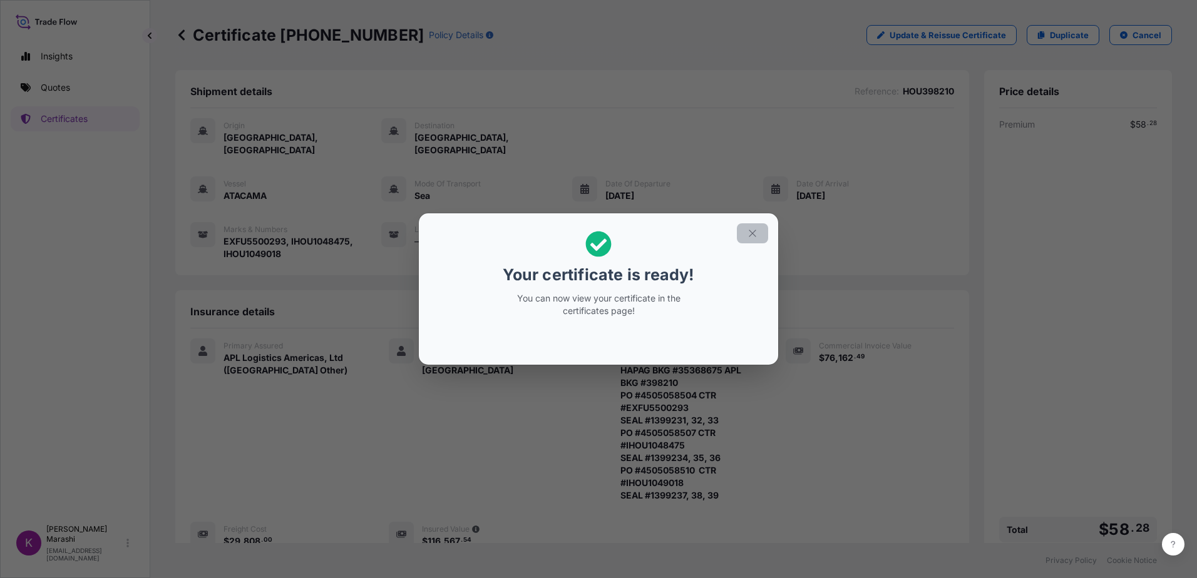
click at [750, 230] on icon "button" at bounding box center [752, 233] width 11 height 11
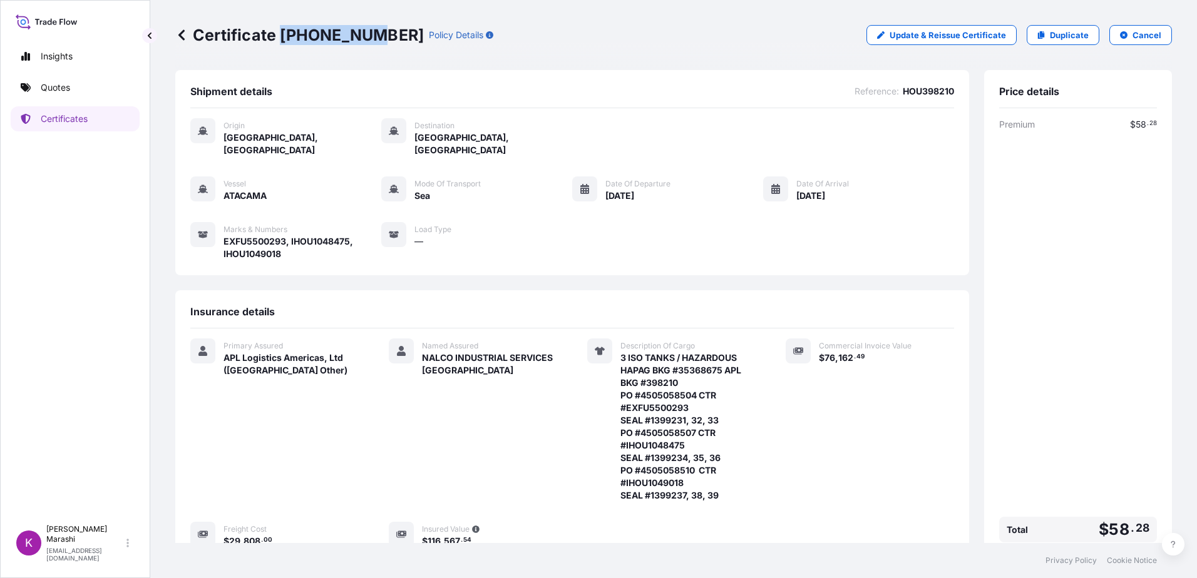
drag, startPoint x: 288, startPoint y: 31, endPoint x: 365, endPoint y: 48, distance: 79.3
click at [365, 48] on div "Certificate [PHONE_NUMBER] Policy Details Update & Reissue Certificate Duplicat…" at bounding box center [673, 35] width 996 height 70
copy p "[PHONE_NUMBER]"
click at [79, 543] on p "[PERSON_NAME]" at bounding box center [85, 534] width 78 height 20
